Goal: Task Accomplishment & Management: Manage account settings

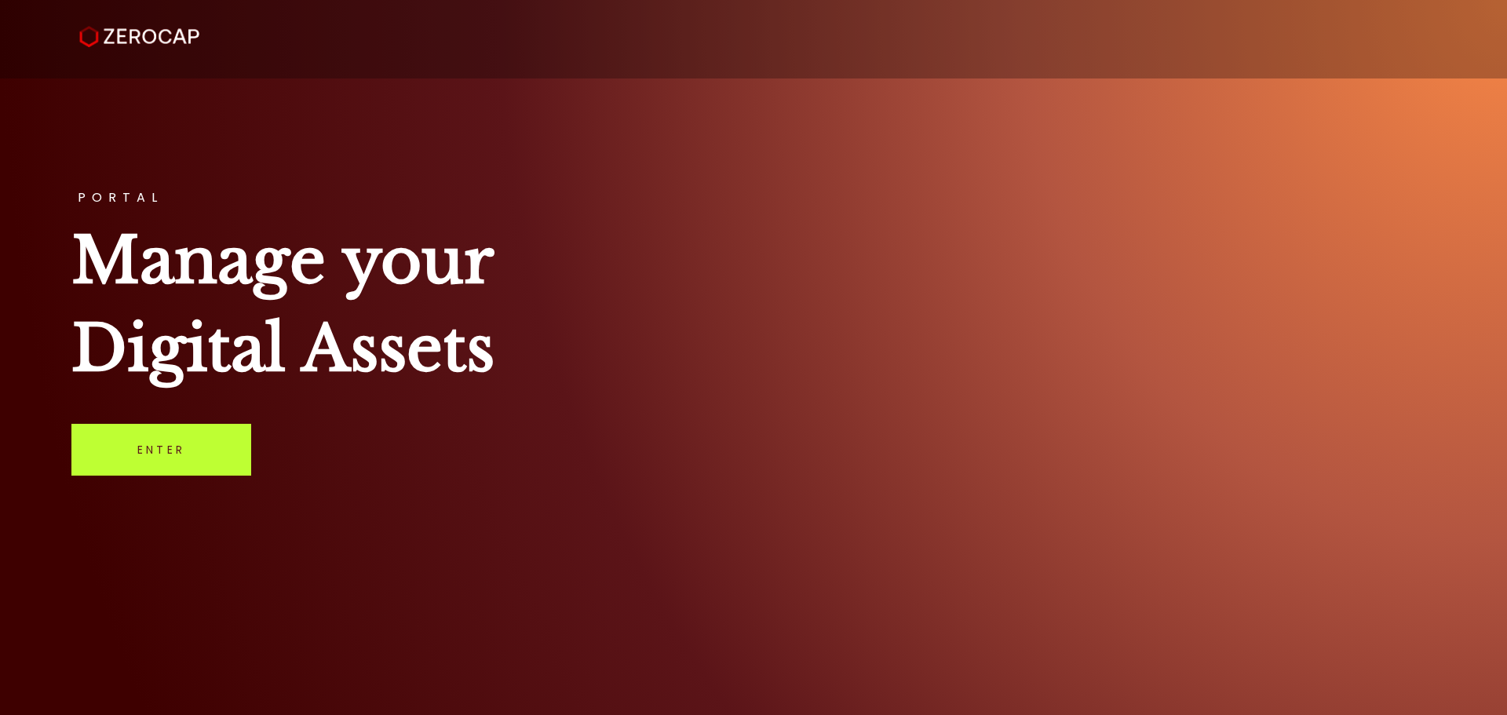
click at [155, 459] on link "Enter" at bounding box center [161, 450] width 180 height 52
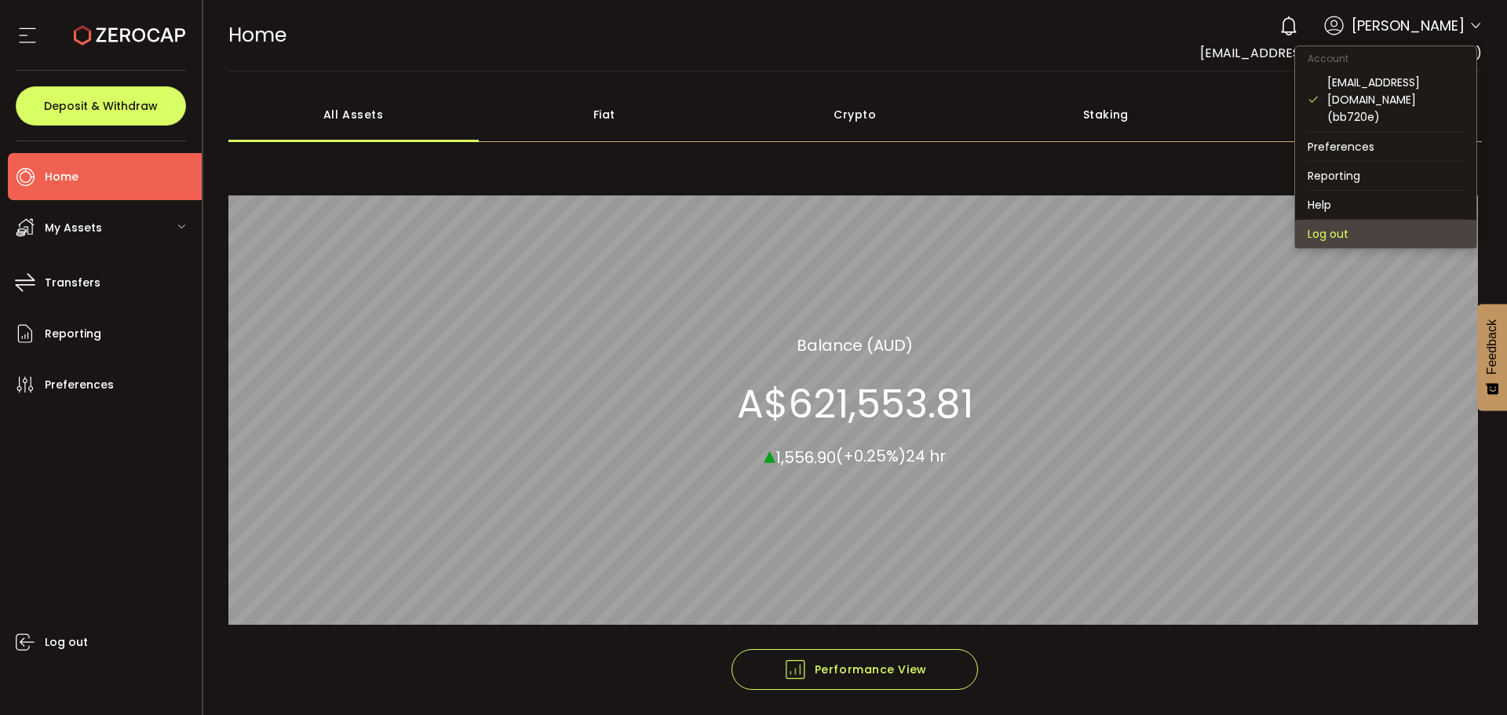
click at [1342, 220] on li "Log out" at bounding box center [1385, 234] width 181 height 28
